Goal: Find specific page/section: Find specific page/section

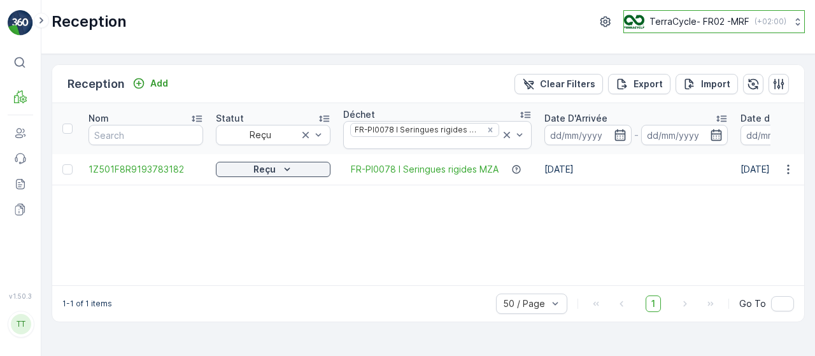
click at [698, 25] on p "TerraCycle- FR02 -MRF" at bounding box center [700, 21] width 100 height 13
type input "nl"
